Goal: Use online tool/utility: Utilize a website feature to perform a specific function

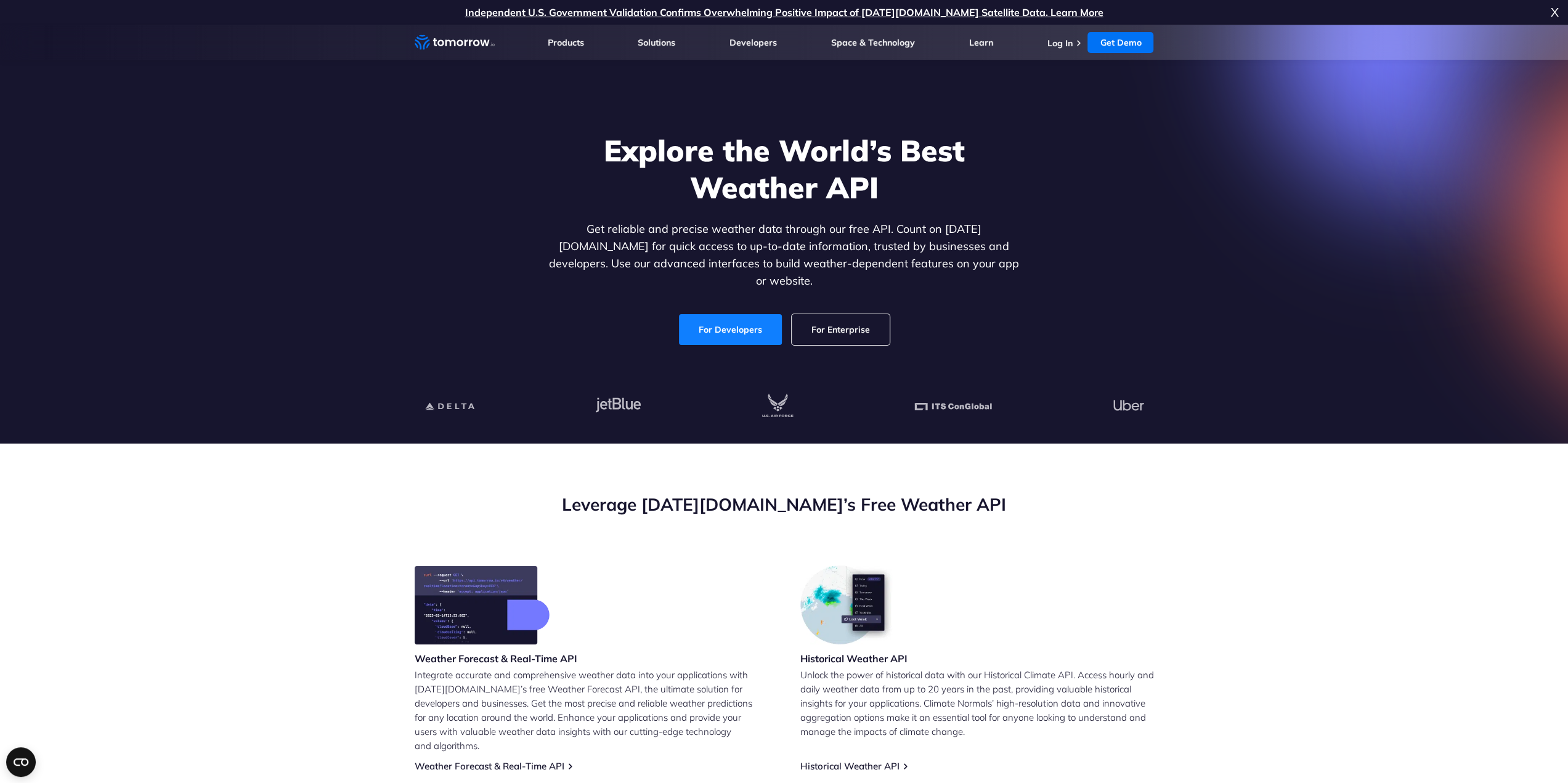
click at [742, 317] on link "For Developers" at bounding box center [730, 330] width 103 height 31
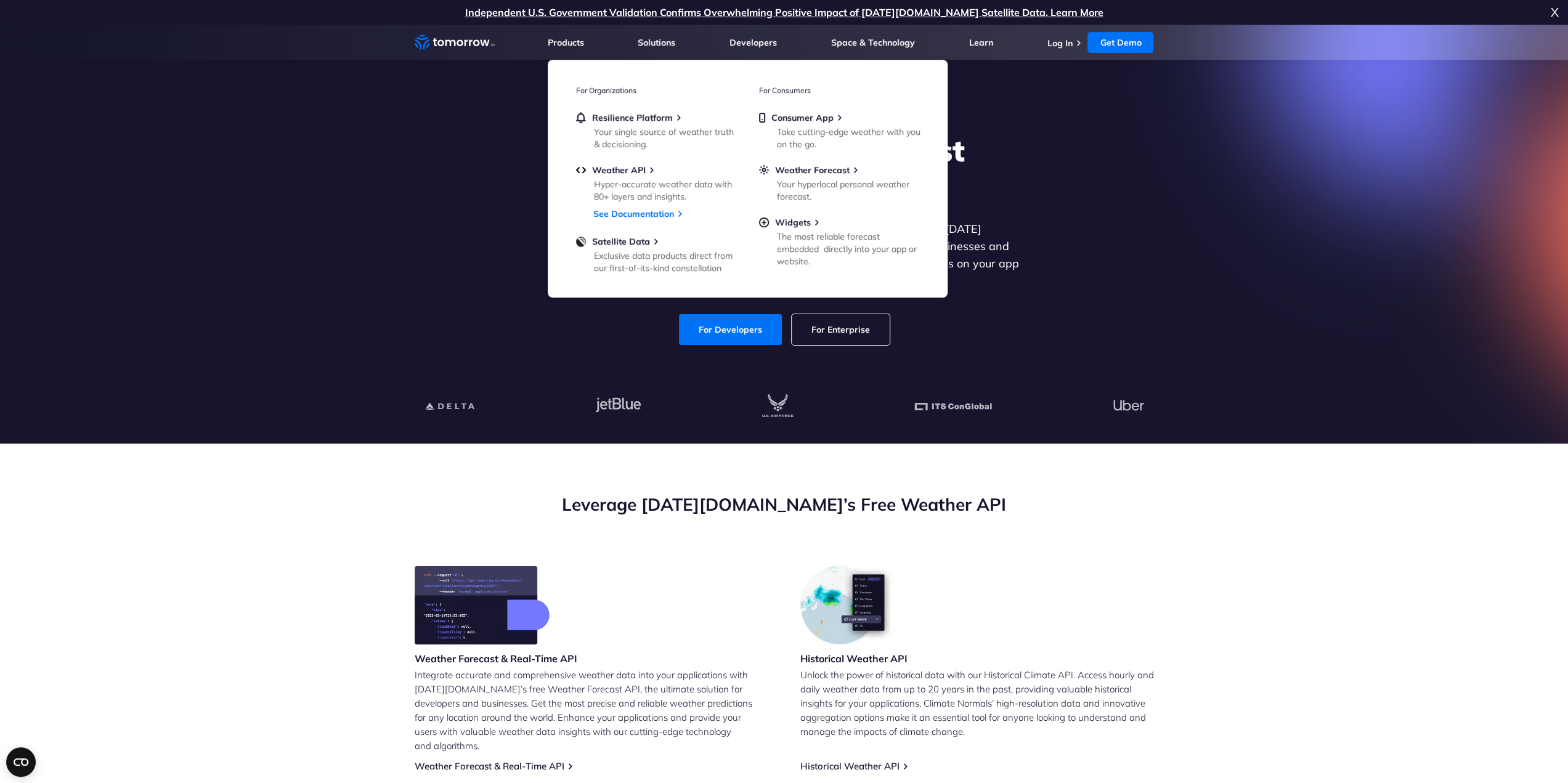
click at [1036, 345] on div "Explore the World’s Best Weather API Get reliable and precise weather data thro…" at bounding box center [784, 238] width 759 height 262
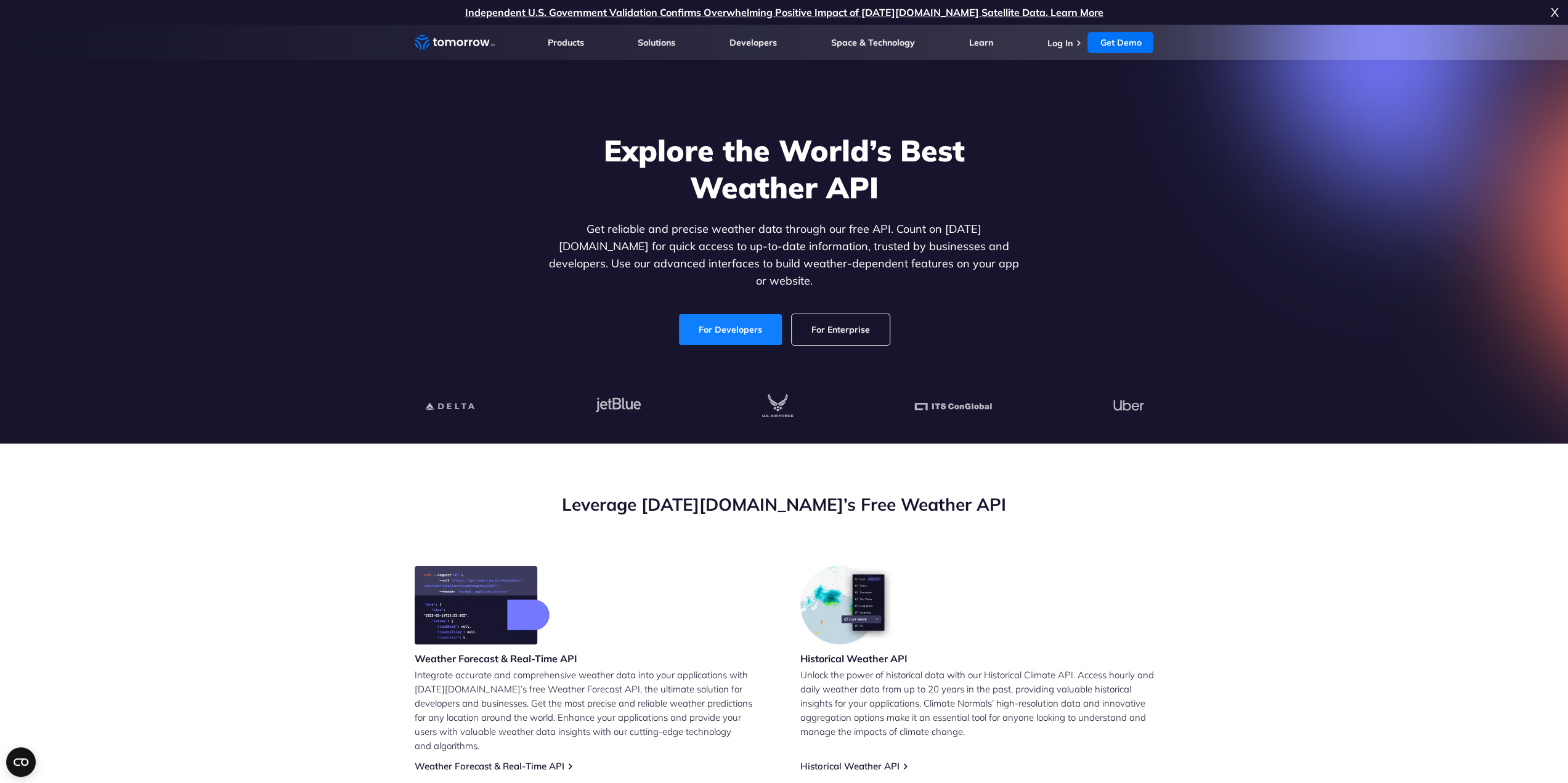
click at [712, 315] on link "For Developers" at bounding box center [730, 330] width 103 height 31
click at [1052, 43] on link "Log In" at bounding box center [1059, 43] width 25 height 11
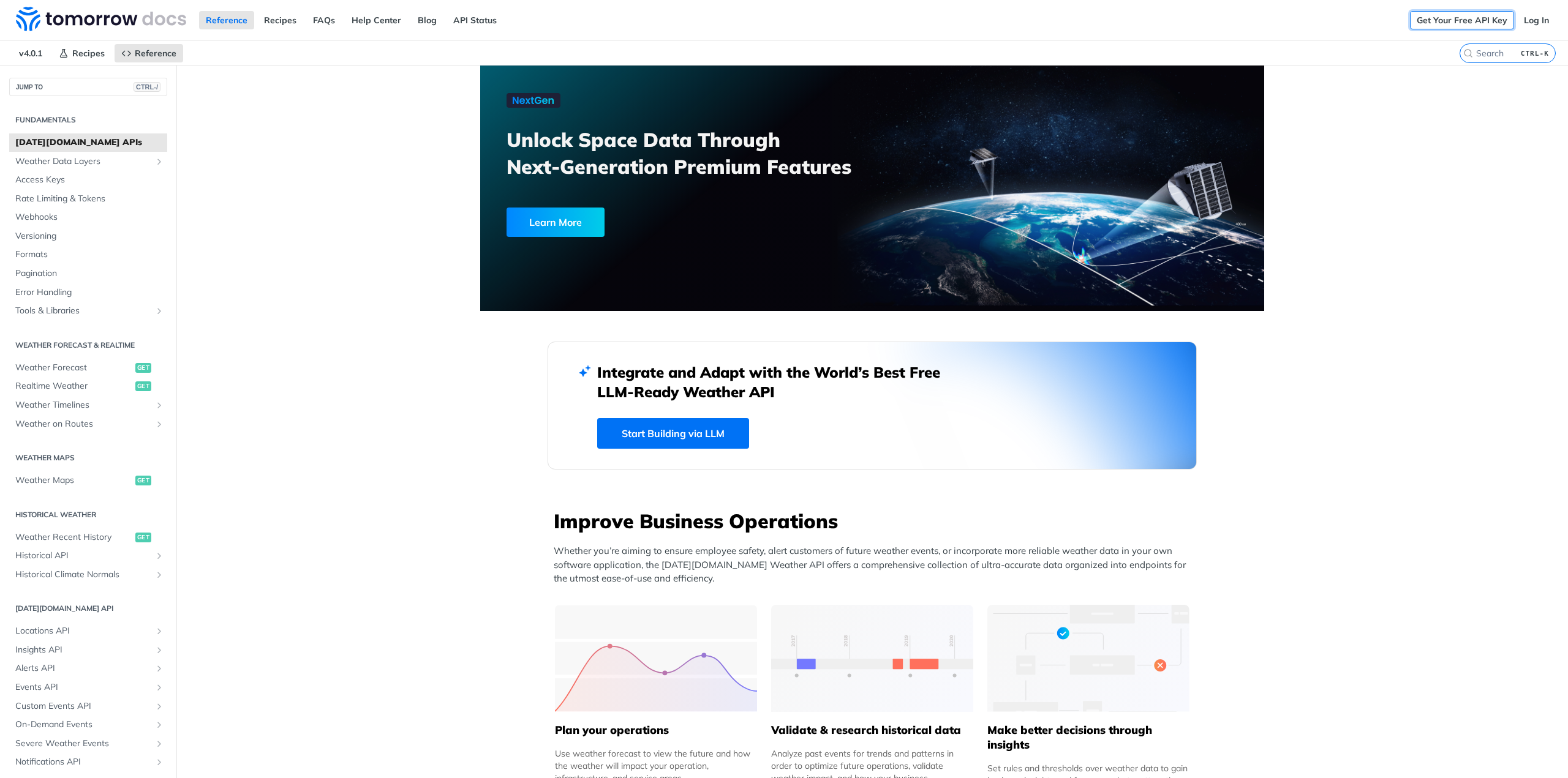
click at [1476, 19] on link "Get Your Free API Key" at bounding box center [1462, 20] width 105 height 19
click at [1474, 18] on link "Get Your Free API Key" at bounding box center [1462, 20] width 105 height 19
click at [135, 21] on img at bounding box center [101, 19] width 170 height 24
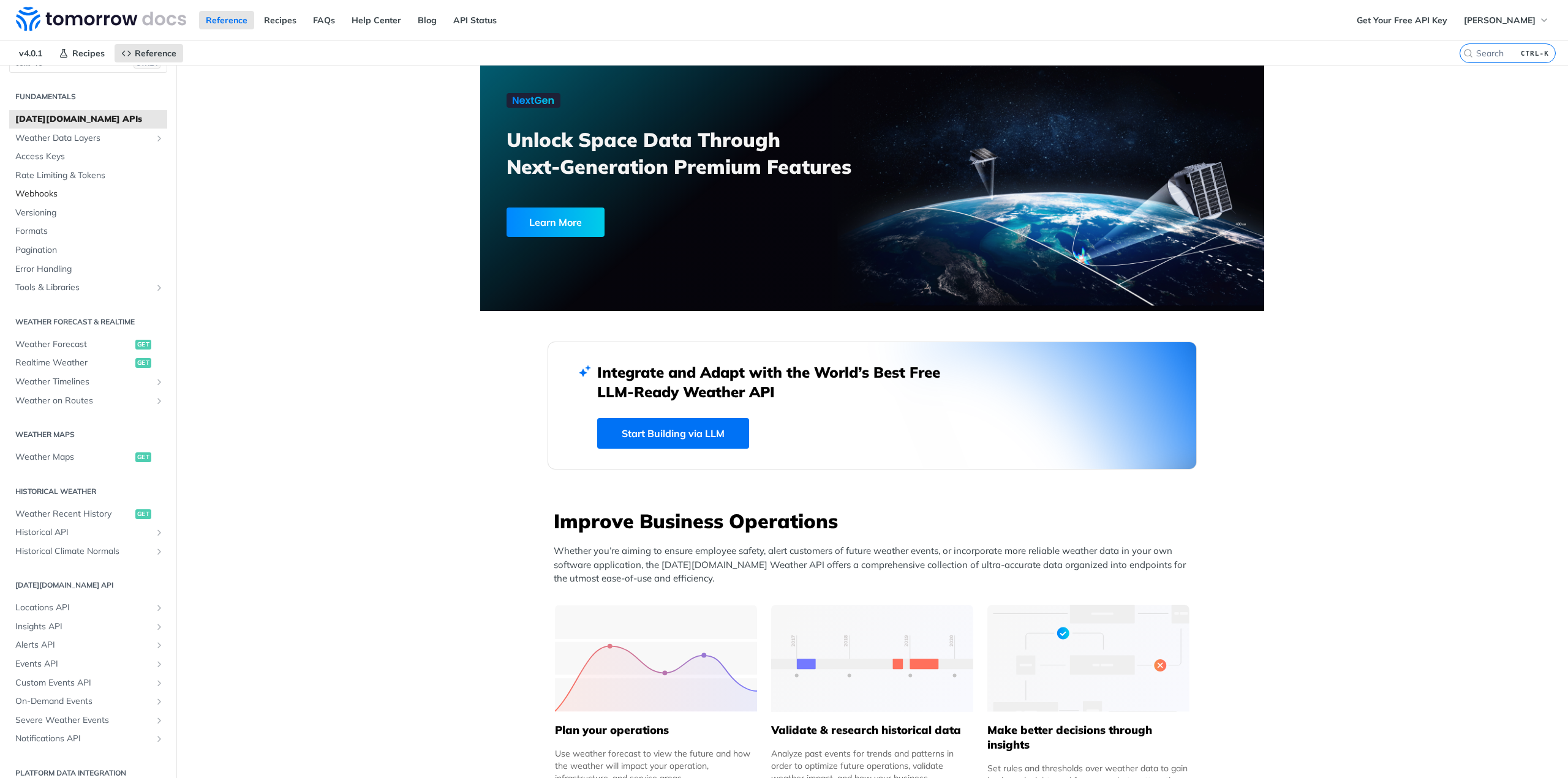
scroll to position [35, 0]
click at [63, 332] on span "Weather Forecast" at bounding box center [74, 333] width 117 height 12
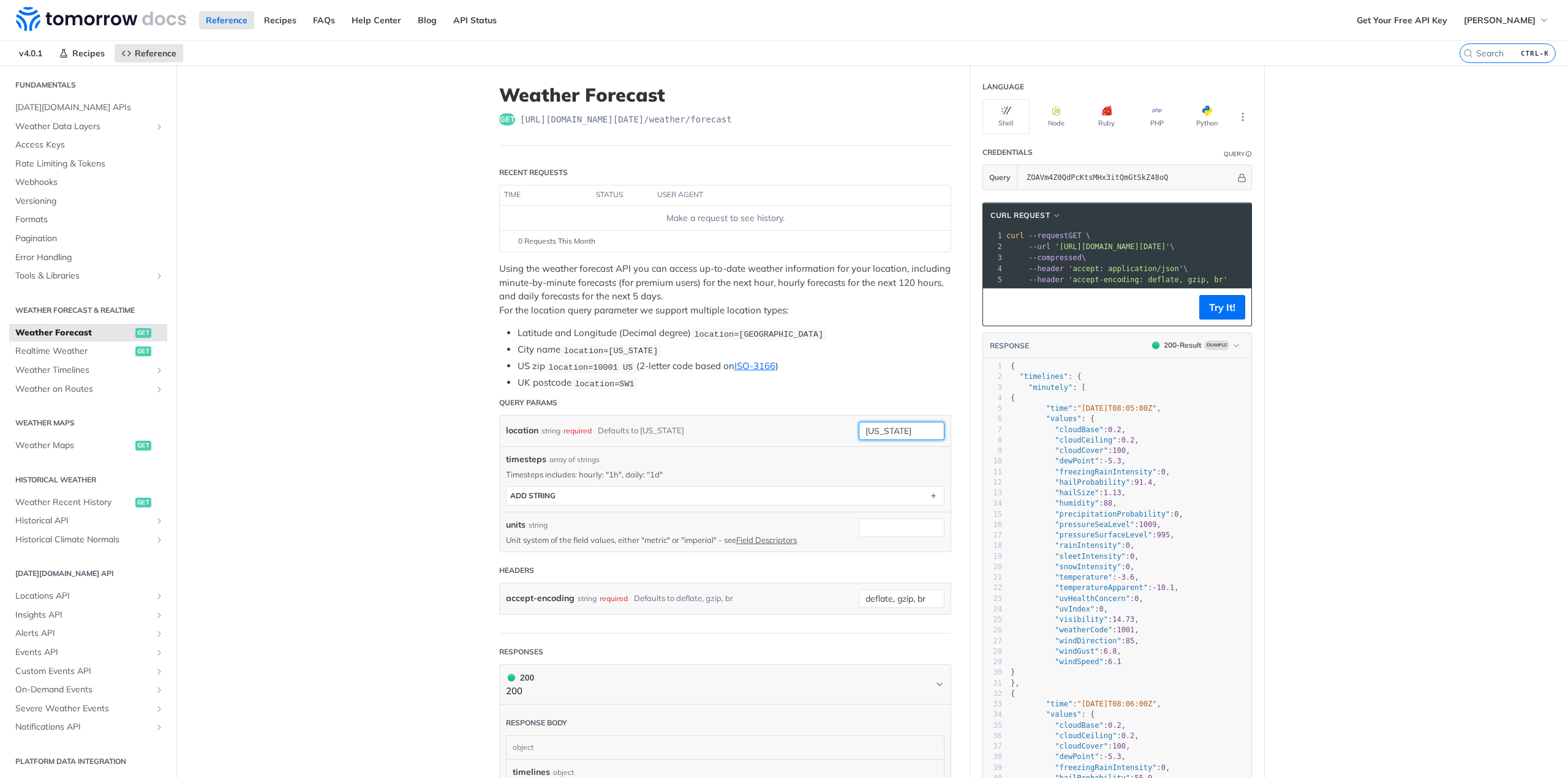
click at [897, 426] on input "new york" at bounding box center [901, 431] width 86 height 19
drag, startPoint x: 915, startPoint y: 426, endPoint x: 811, endPoint y: 429, distance: 104.0
click at [811, 429] on div "location string required Defaults to new york new york required type : string U…" at bounding box center [725, 431] width 438 height 19
type input "laon"
click at [861, 387] on li "UK postcode location=SW1" at bounding box center [734, 382] width 434 height 14
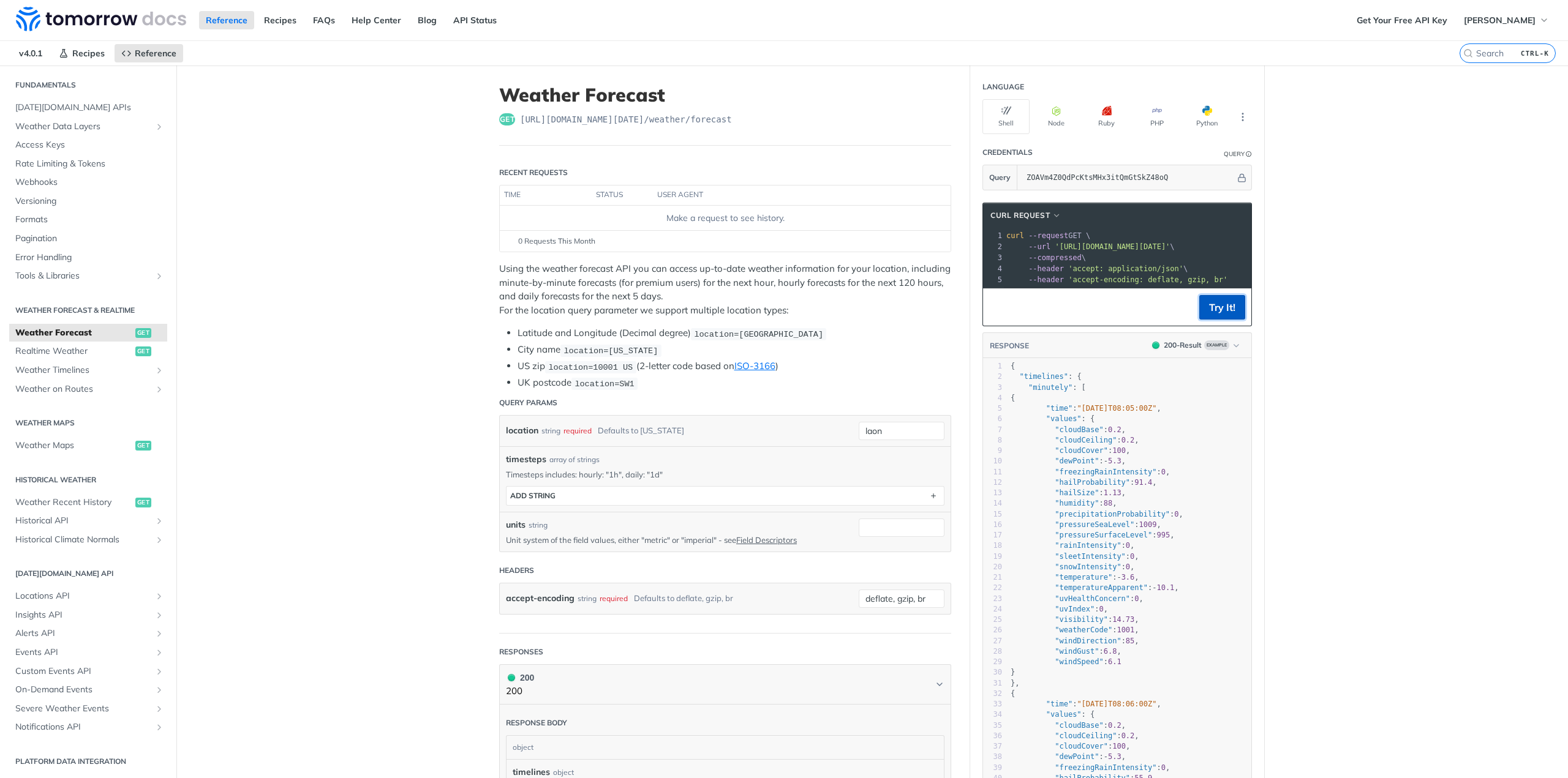
click at [1216, 312] on button "Try It!" at bounding box center [1222, 307] width 46 height 24
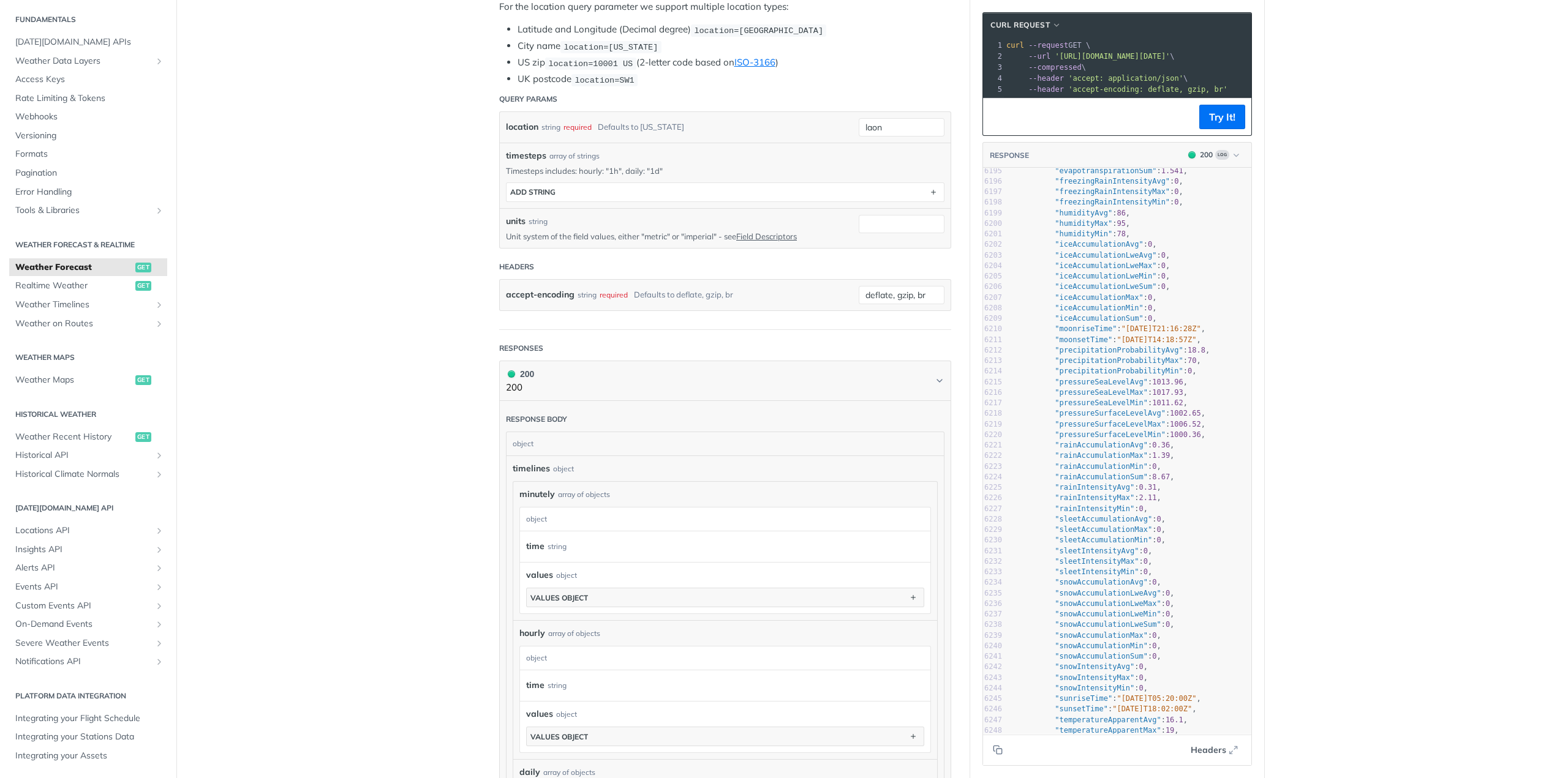
scroll to position [65437, 0]
click at [995, 753] on icon "Copy to clipboard" at bounding box center [997, 750] width 10 height 10
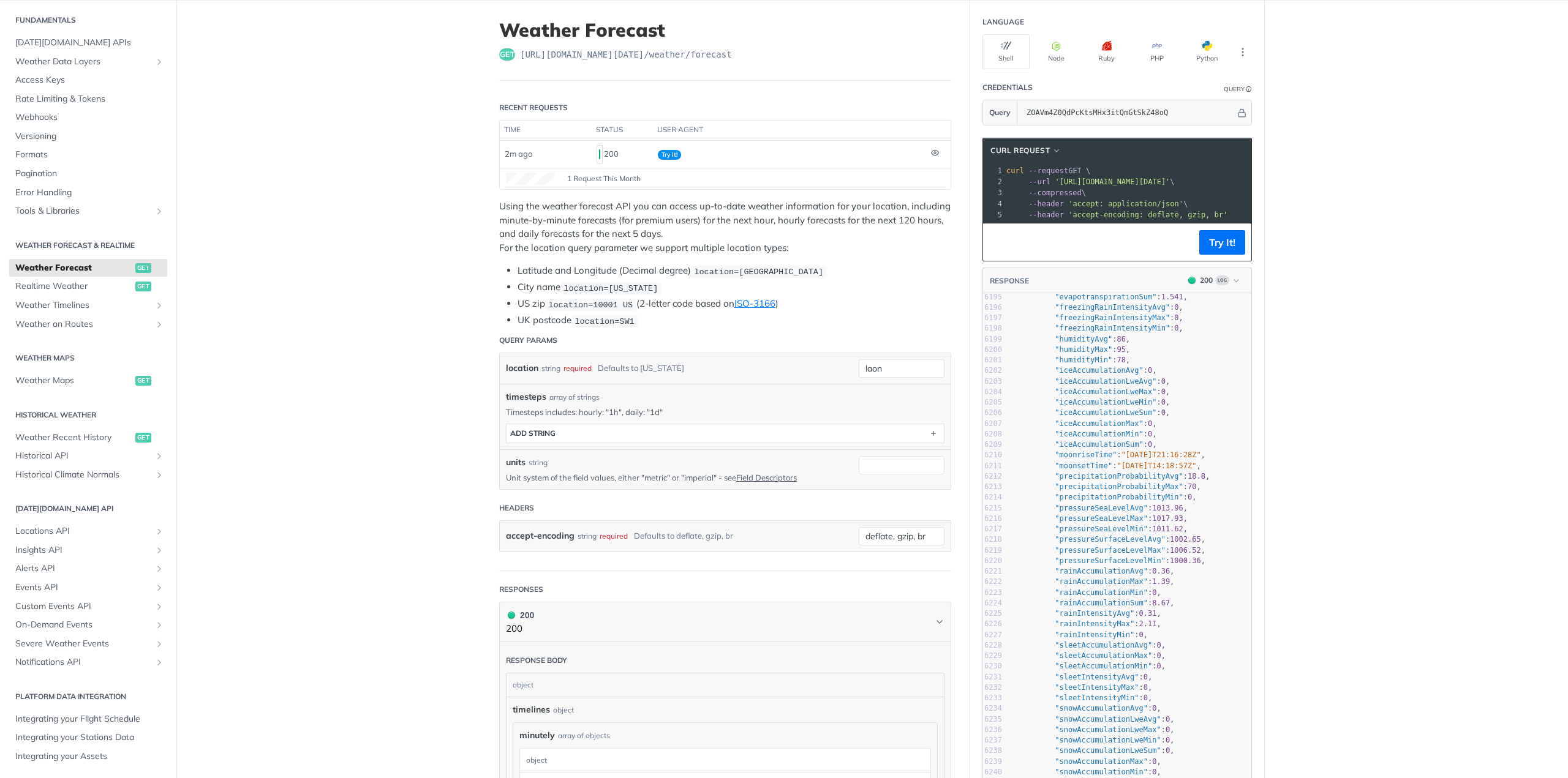
scroll to position [0, 0]
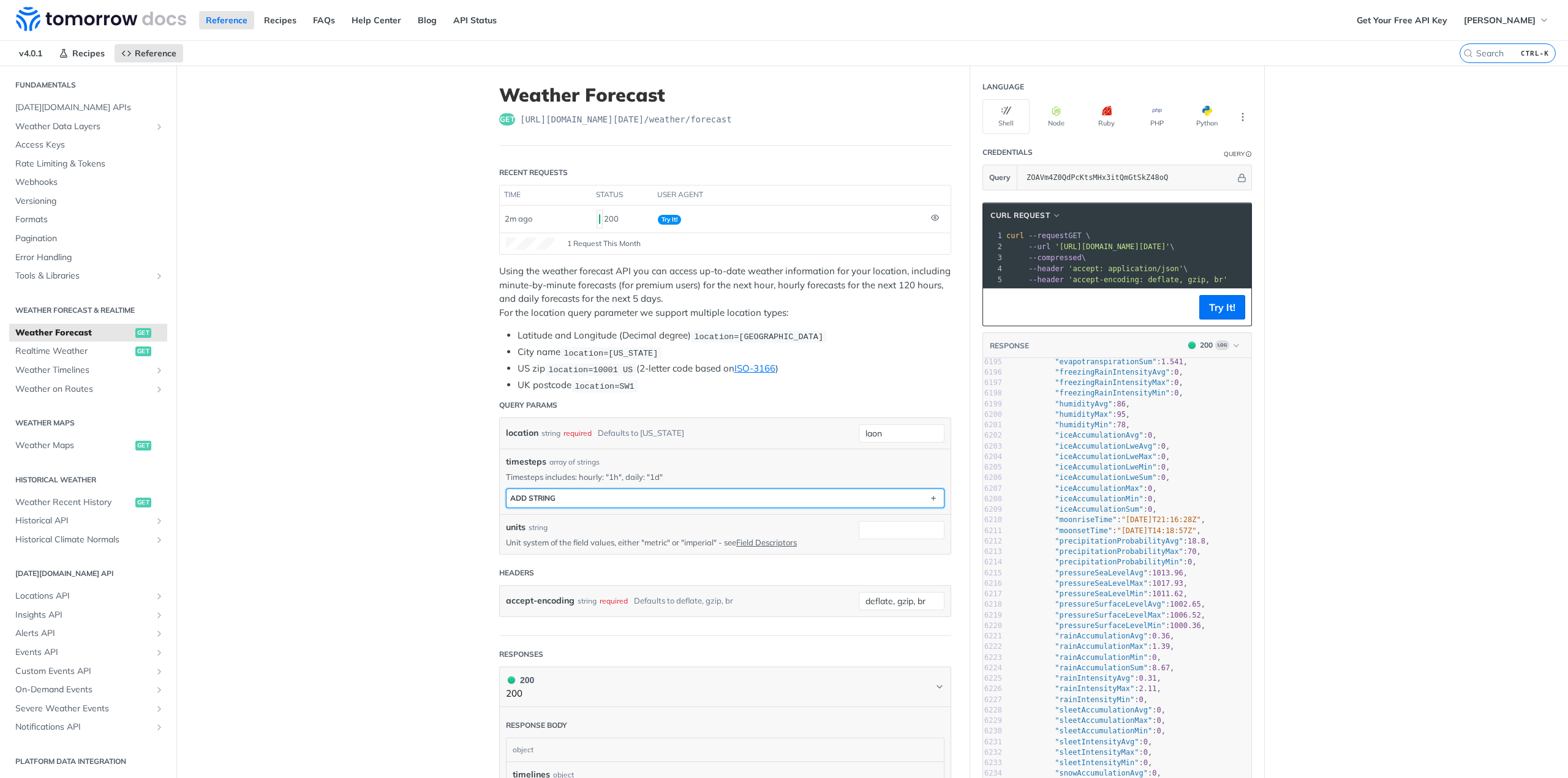
click at [606, 494] on button "ADD string" at bounding box center [724, 499] width 438 height 19
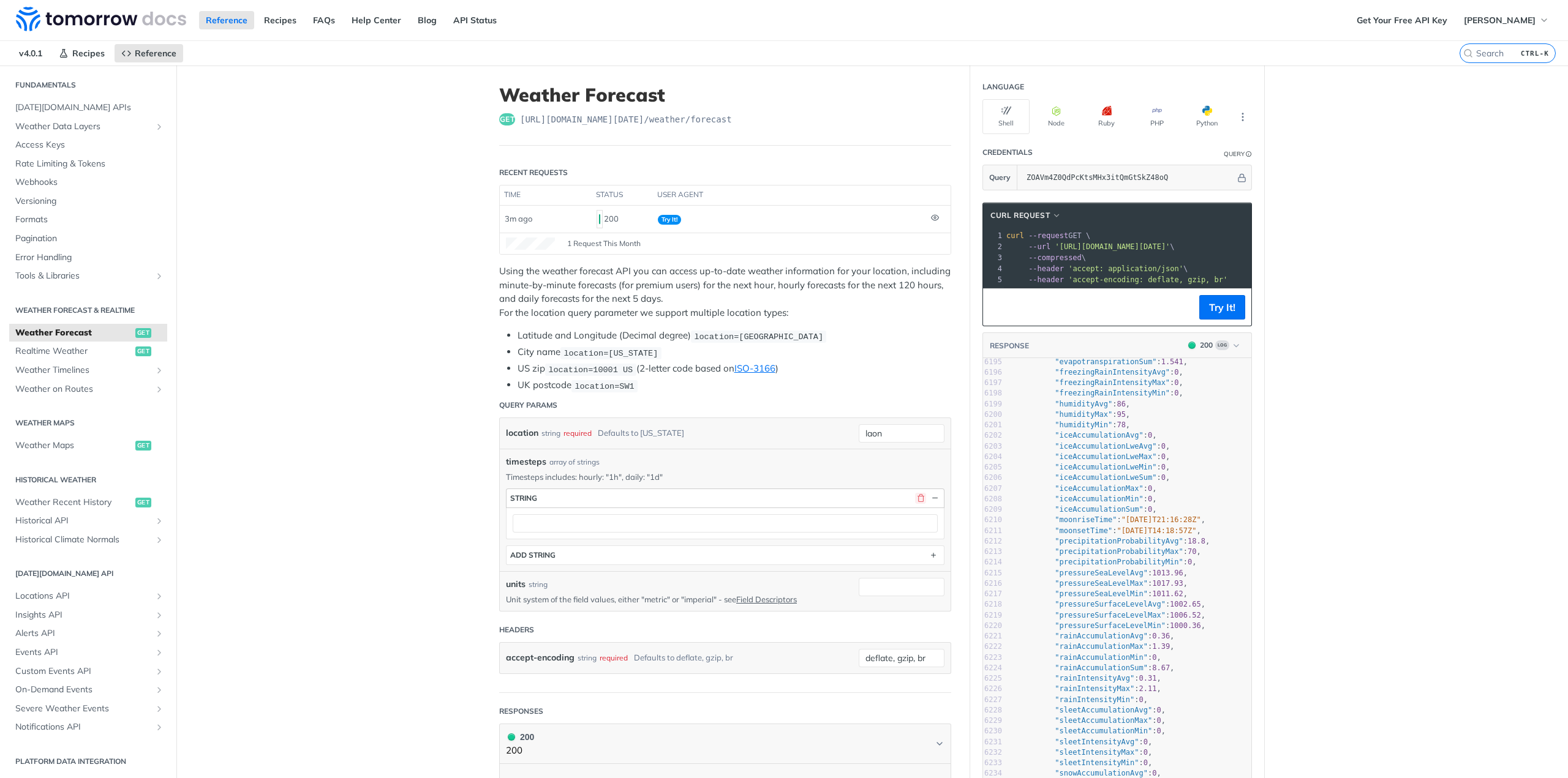
click at [920, 495] on button "button" at bounding box center [920, 499] width 11 height 11
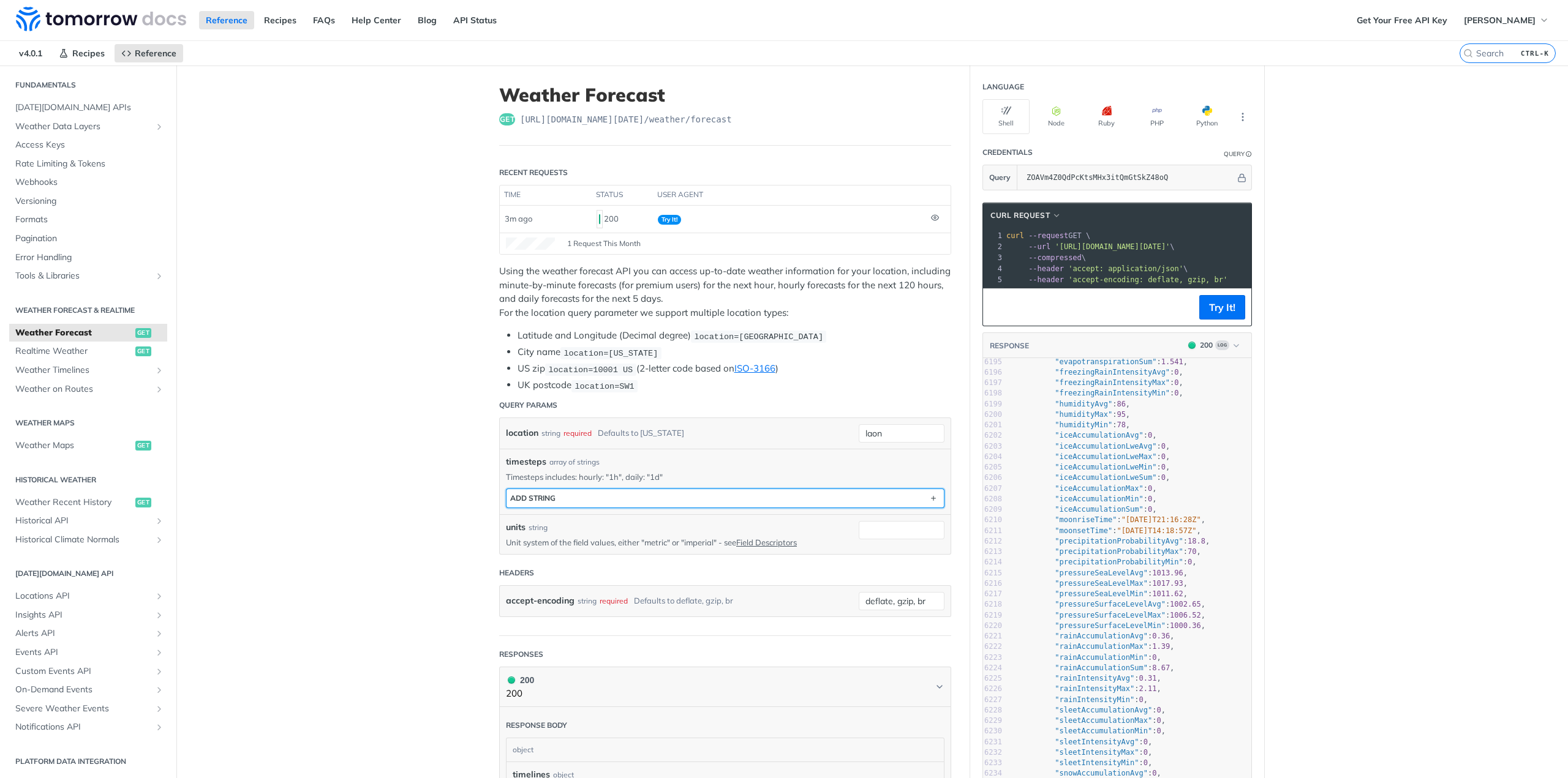
click at [586, 491] on button "ADD string" at bounding box center [724, 499] width 438 height 19
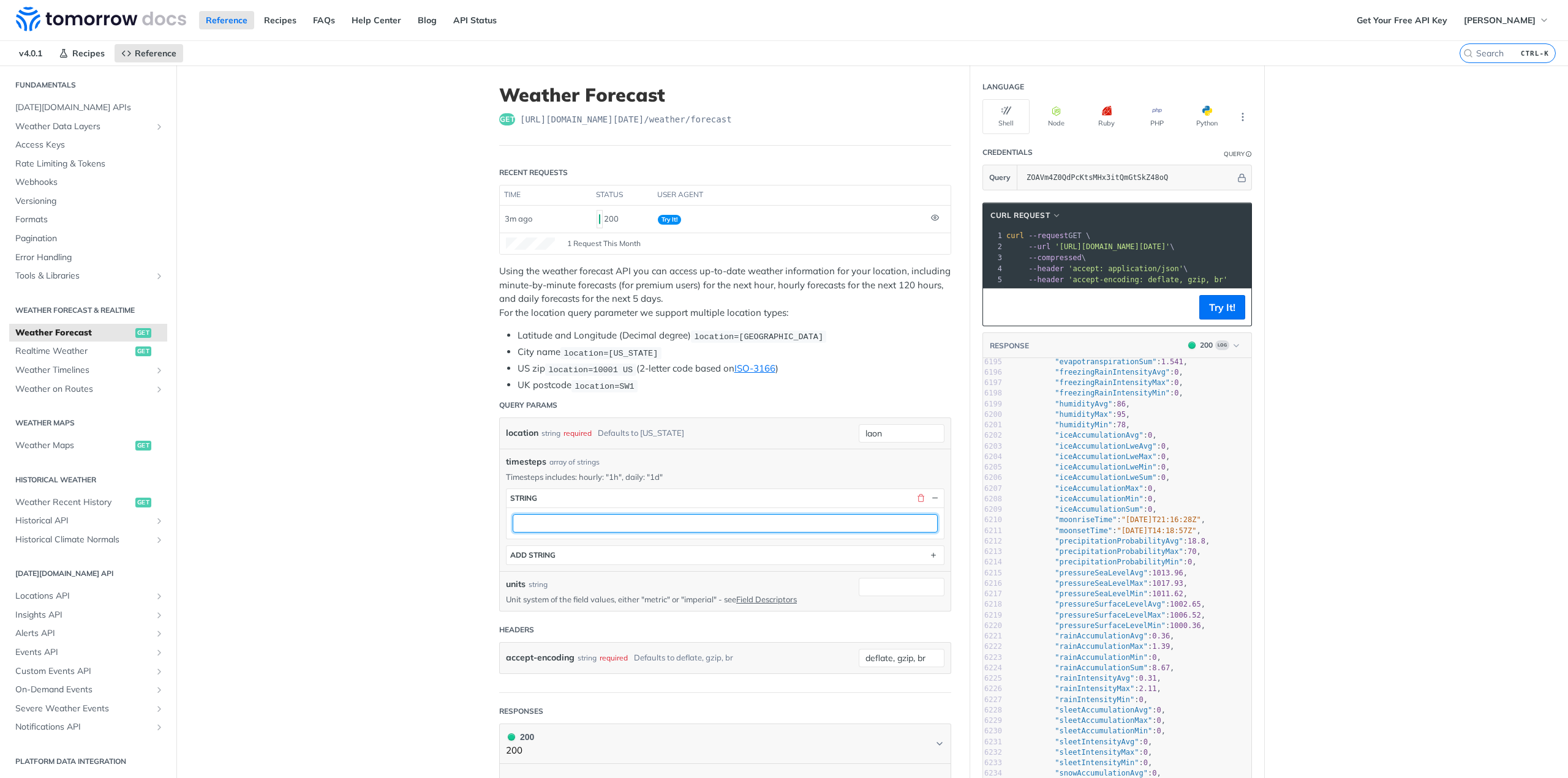
click at [561, 514] on input "text" at bounding box center [724, 524] width 425 height 19
type input "1d"
click at [1225, 311] on button "Try It!" at bounding box center [1222, 307] width 46 height 24
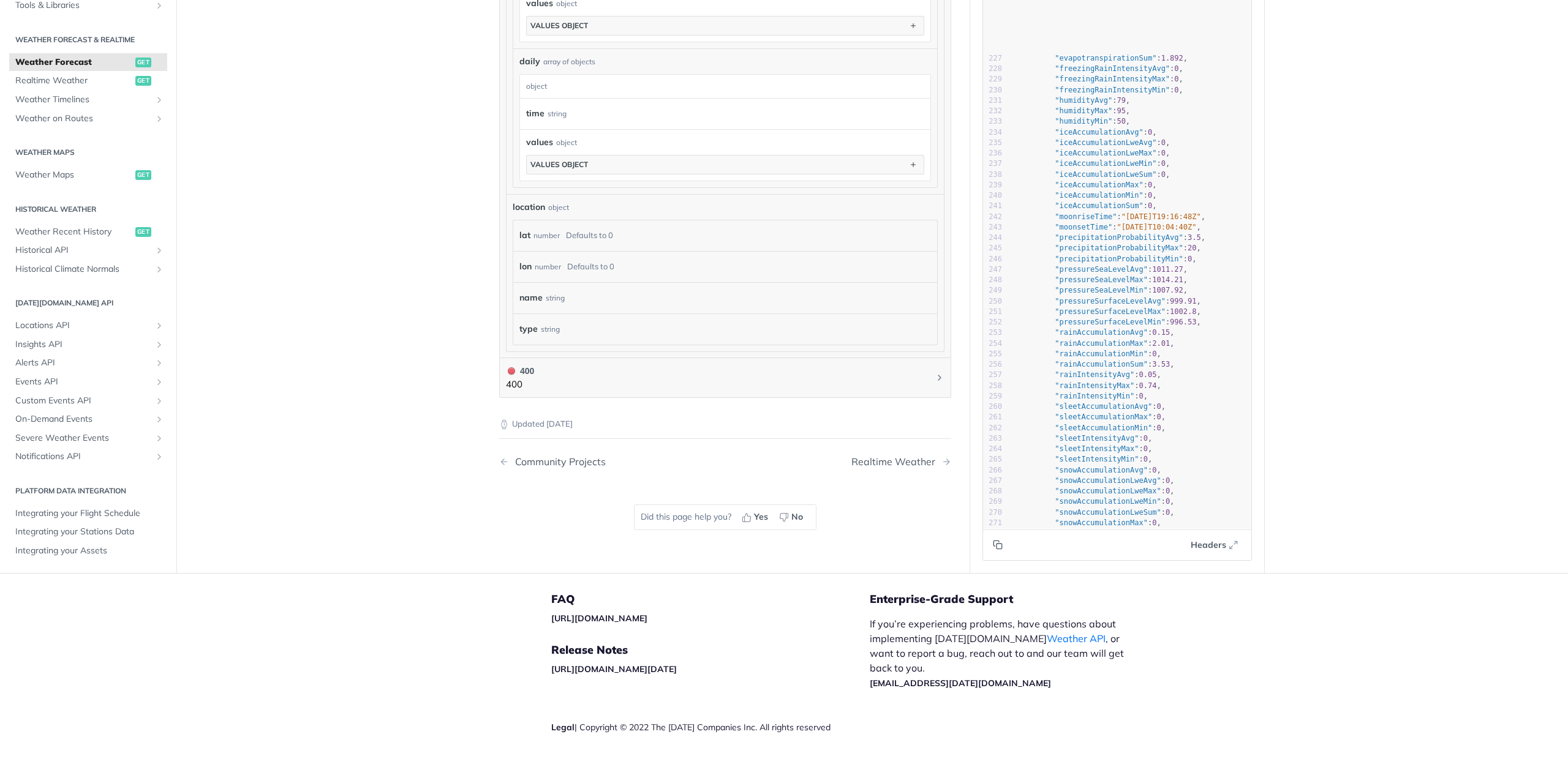
scroll to position [1634, 0]
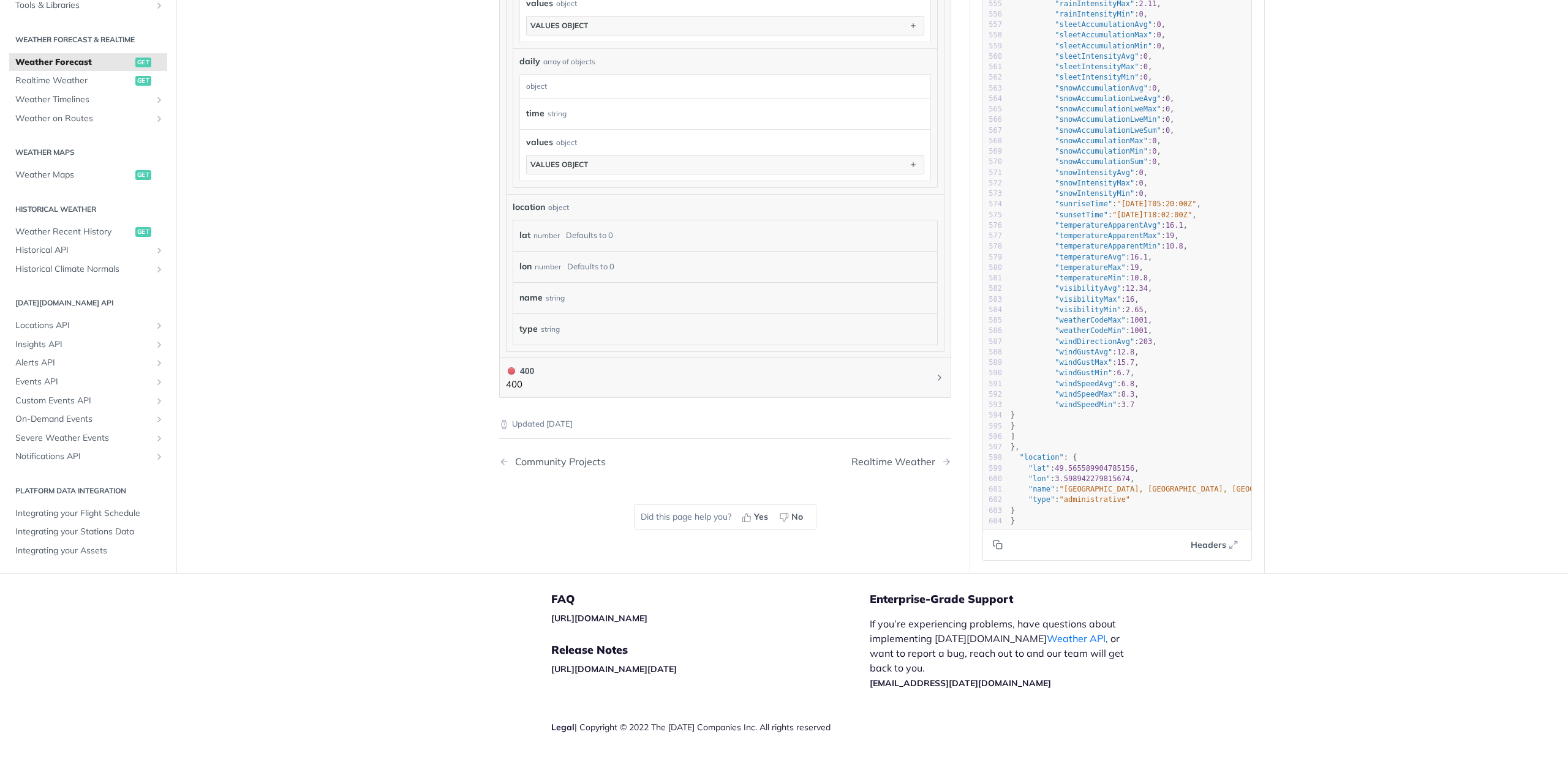
click at [995, 540] on icon "Copy to clipboard" at bounding box center [997, 545] width 10 height 10
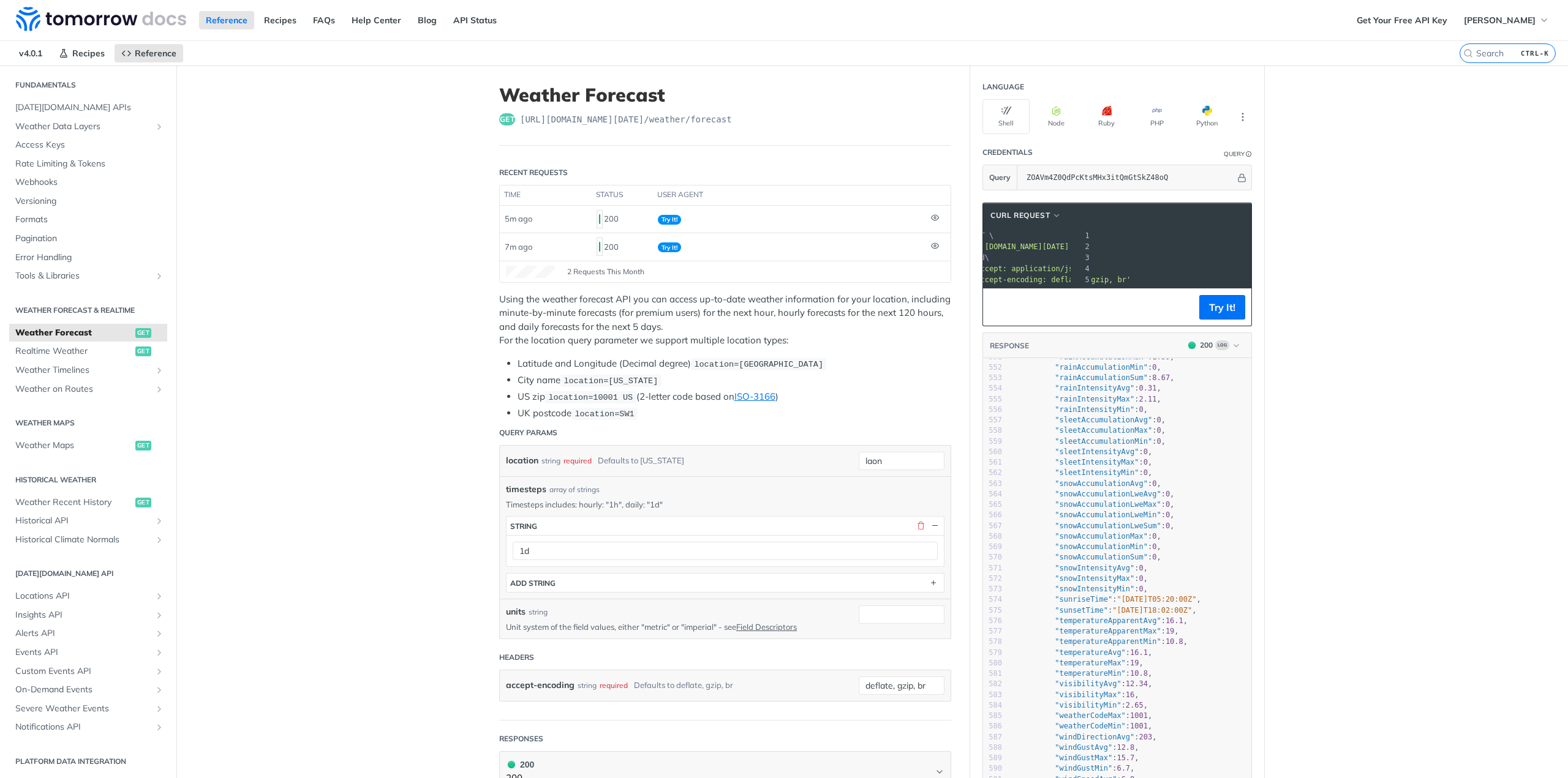
scroll to position [0, 0]
drag, startPoint x: 1148, startPoint y: 244, endPoint x: 1050, endPoint y: 244, distance: 98.0
click at [1055, 244] on span "'https://api.tomorrow.io/v4/weather/forecast?location=laon&timesteps=1d&apikey=…" at bounding box center [1112, 246] width 115 height 8
copy span "https://api.tomorrow.io/v4/weather/forecast?location=laon&timesteps=1d"
